Goal: Task Accomplishment & Management: Use online tool/utility

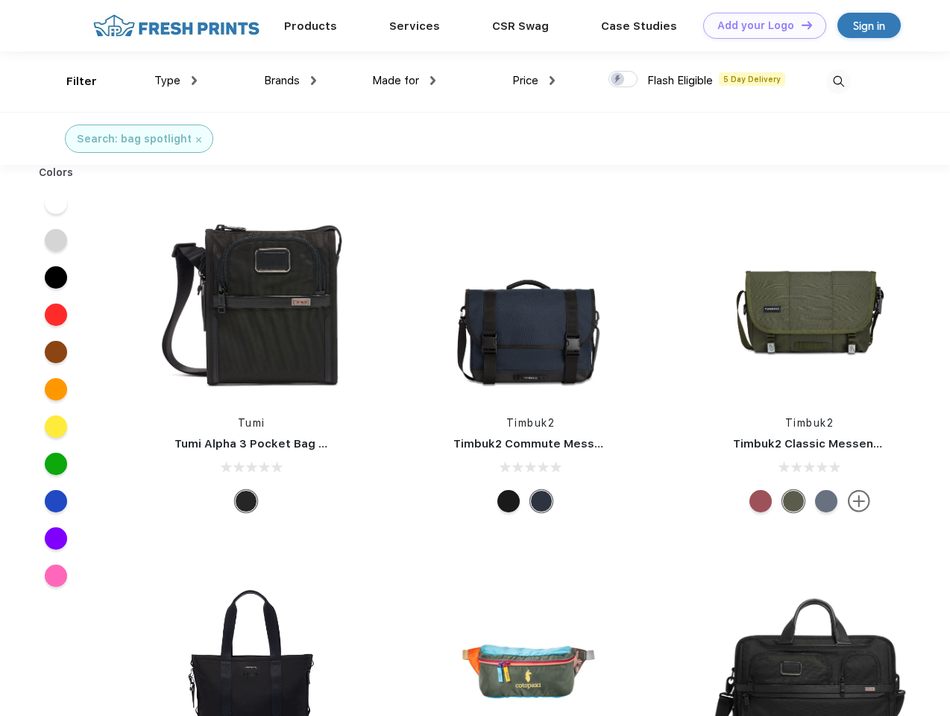
click at [759, 25] on link "Add your Logo Design Tool" at bounding box center [764, 26] width 123 height 26
click at [0, 0] on div "Design Tool" at bounding box center [0, 0] width 0 height 0
click at [800, 25] on link "Add your Logo Design Tool" at bounding box center [764, 26] width 123 height 26
click at [72, 81] on div "Filter" at bounding box center [81, 81] width 31 height 17
click at [176, 81] on span "Type" at bounding box center [167, 80] width 26 height 13
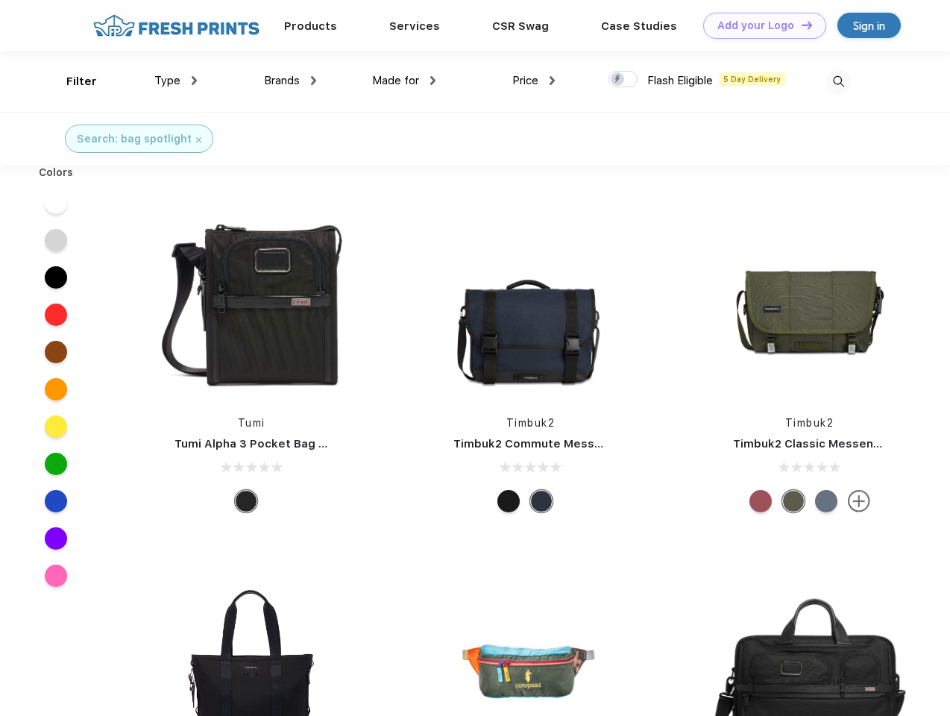
click at [290, 81] on span "Brands" at bounding box center [282, 80] width 36 height 13
click at [404, 81] on span "Made for" at bounding box center [395, 80] width 47 height 13
click at [534, 81] on span "Price" at bounding box center [525, 80] width 26 height 13
click at [623, 80] on div at bounding box center [623, 79] width 29 height 16
click at [618, 80] on input "checkbox" at bounding box center [614, 75] width 10 height 10
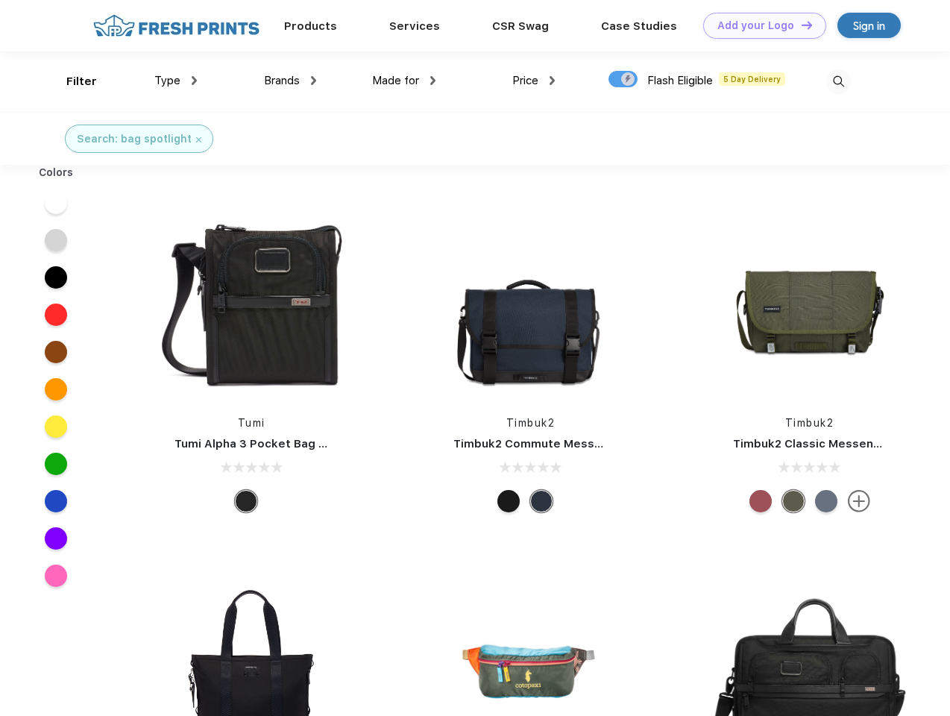
click at [838, 81] on img at bounding box center [838, 81] width 25 height 25
